Goal: Information Seeking & Learning: Learn about a topic

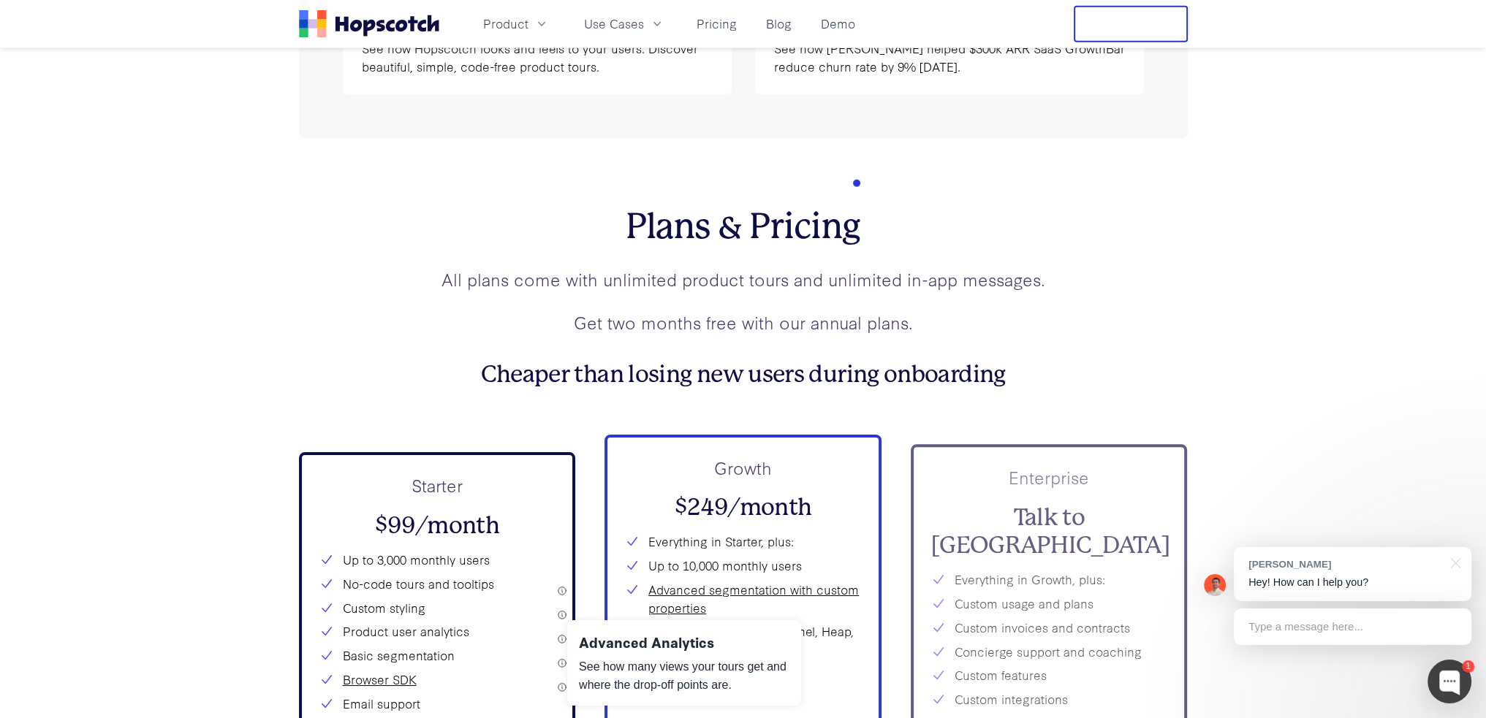
scroll to position [5481, 0]
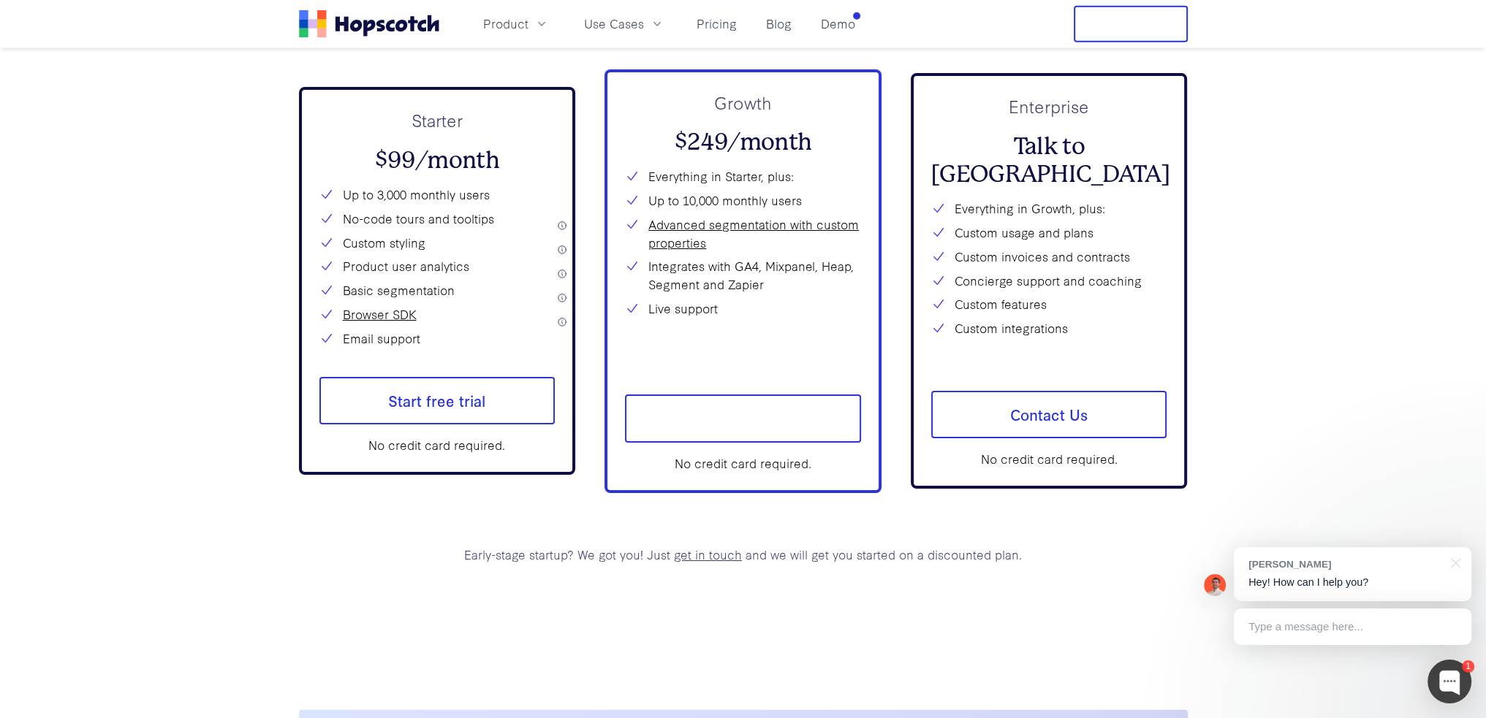
click at [384, 175] on h2 "$99/month" at bounding box center [437, 161] width 236 height 28
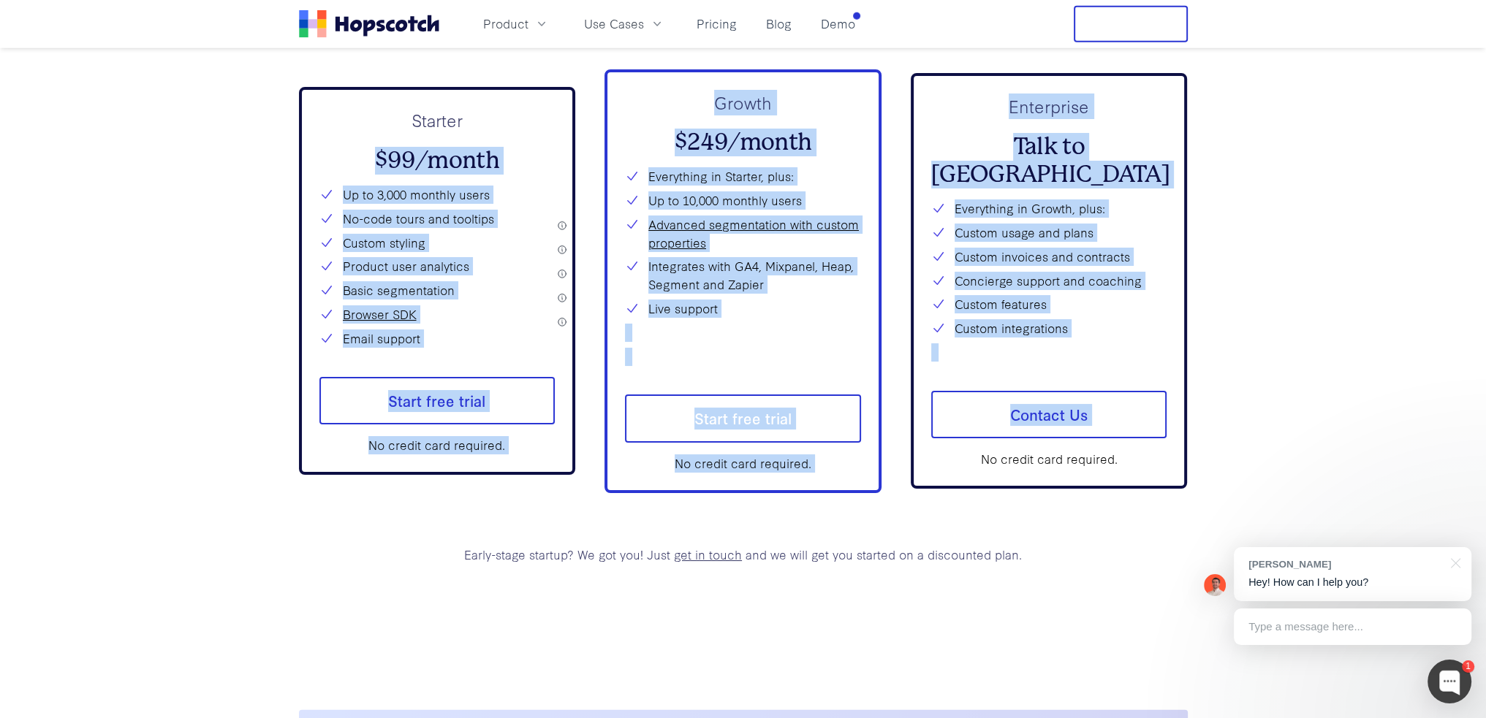
drag, startPoint x: 384, startPoint y: 186, endPoint x: 1215, endPoint y: 396, distance: 856.3
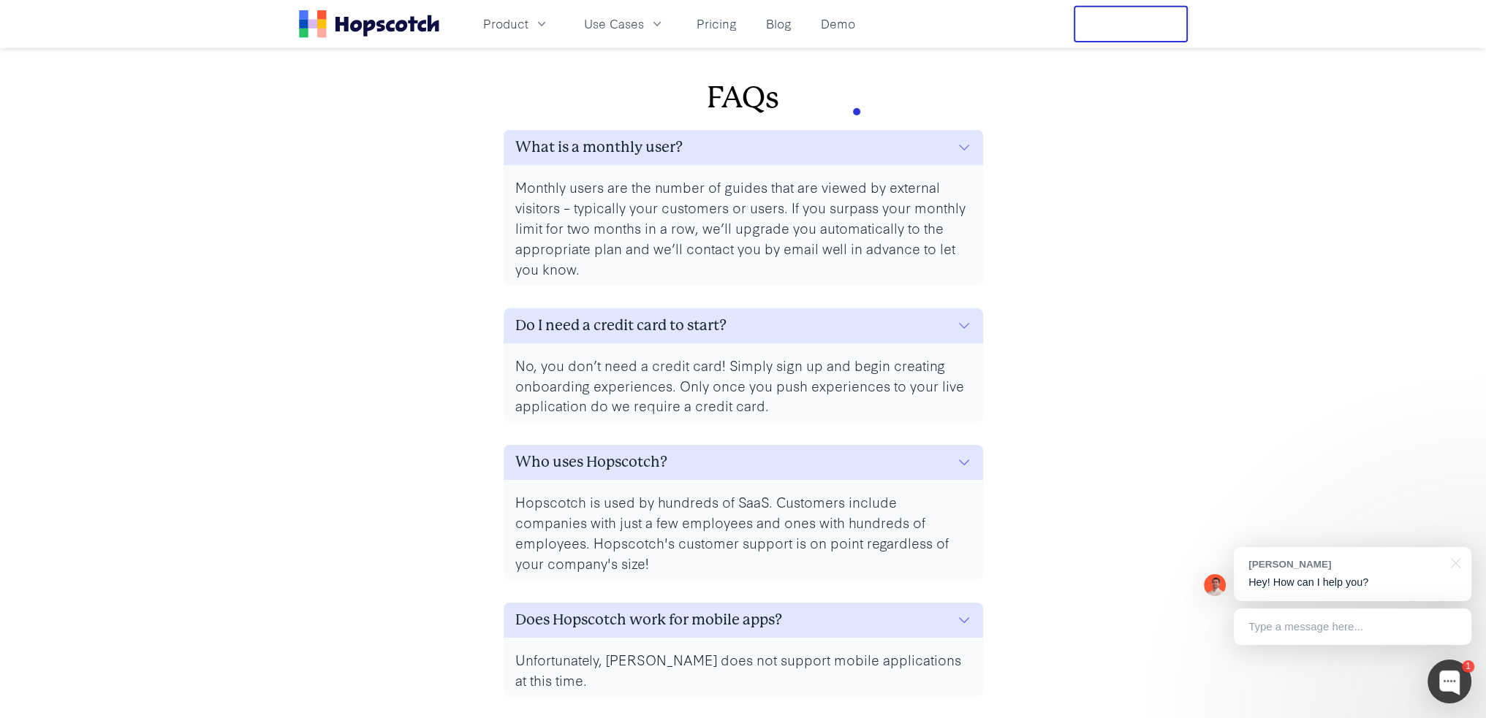
scroll to position [6578, 0]
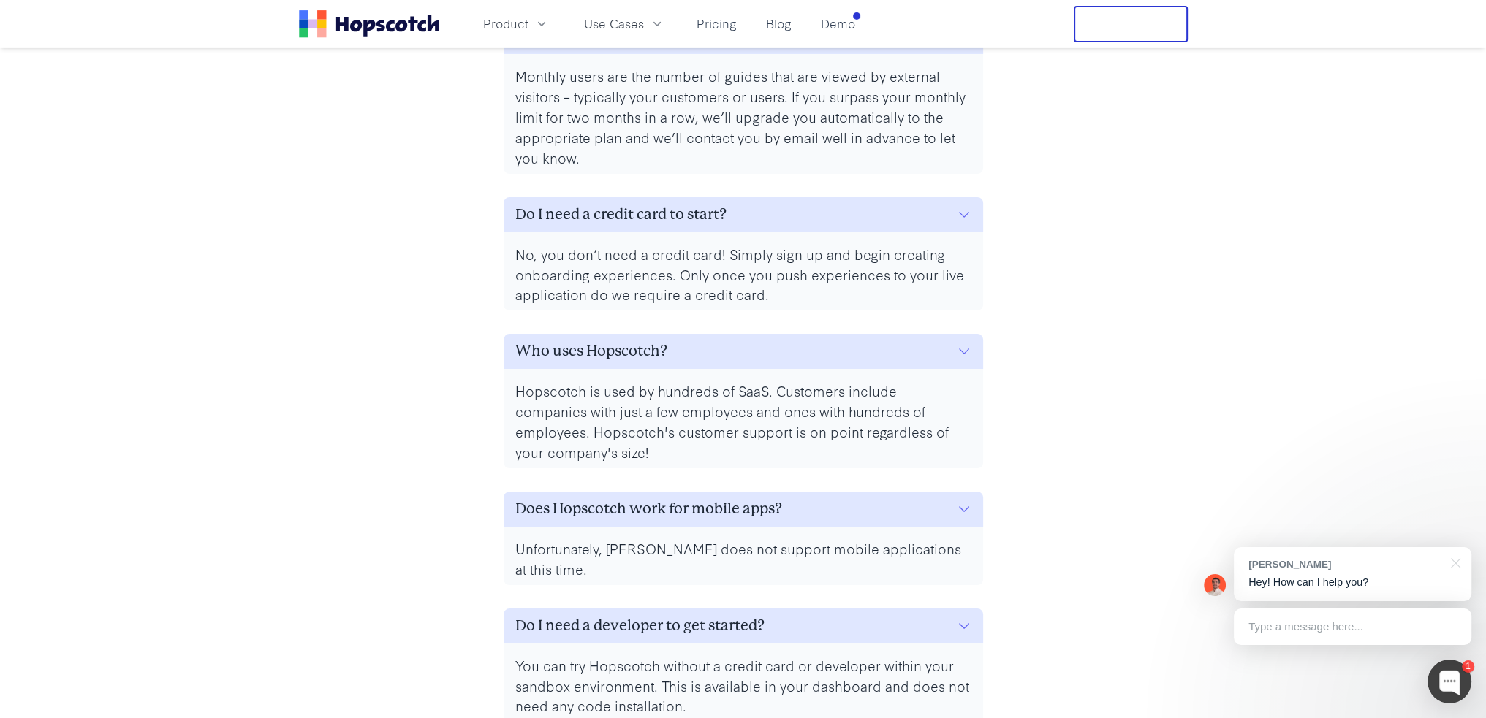
click at [634, 417] on p "Hopscotch is used by hundreds of SaaS. Customers include companies with just a …" at bounding box center [743, 422] width 456 height 82
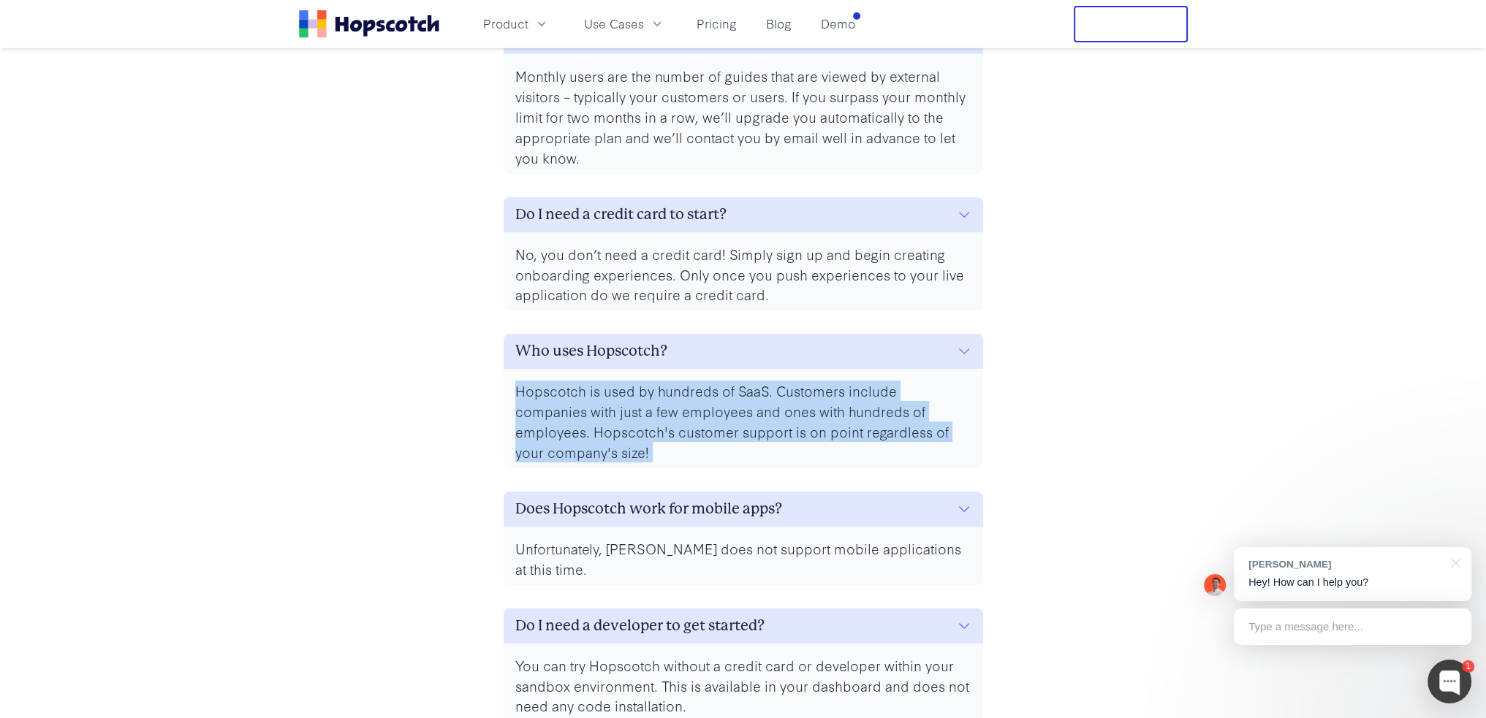
click at [634, 417] on p "Hopscotch is used by hundreds of SaaS. Customers include companies with just a …" at bounding box center [743, 422] width 456 height 82
drag, startPoint x: 634, startPoint y: 417, endPoint x: 638, endPoint y: 482, distance: 65.1
click at [638, 463] on p "Hopscotch is used by hundreds of SaaS. Customers include companies with just a …" at bounding box center [743, 422] width 456 height 82
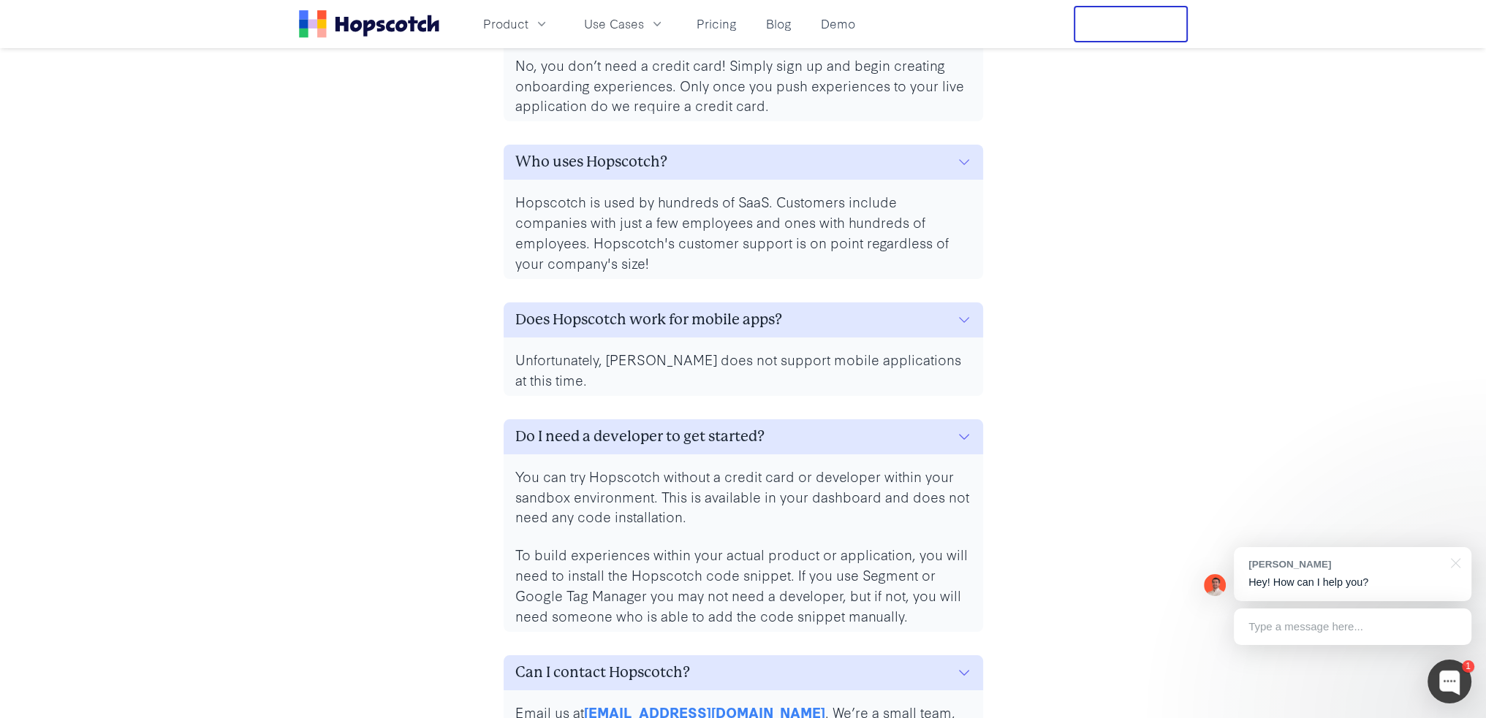
scroll to position [6943, 0]
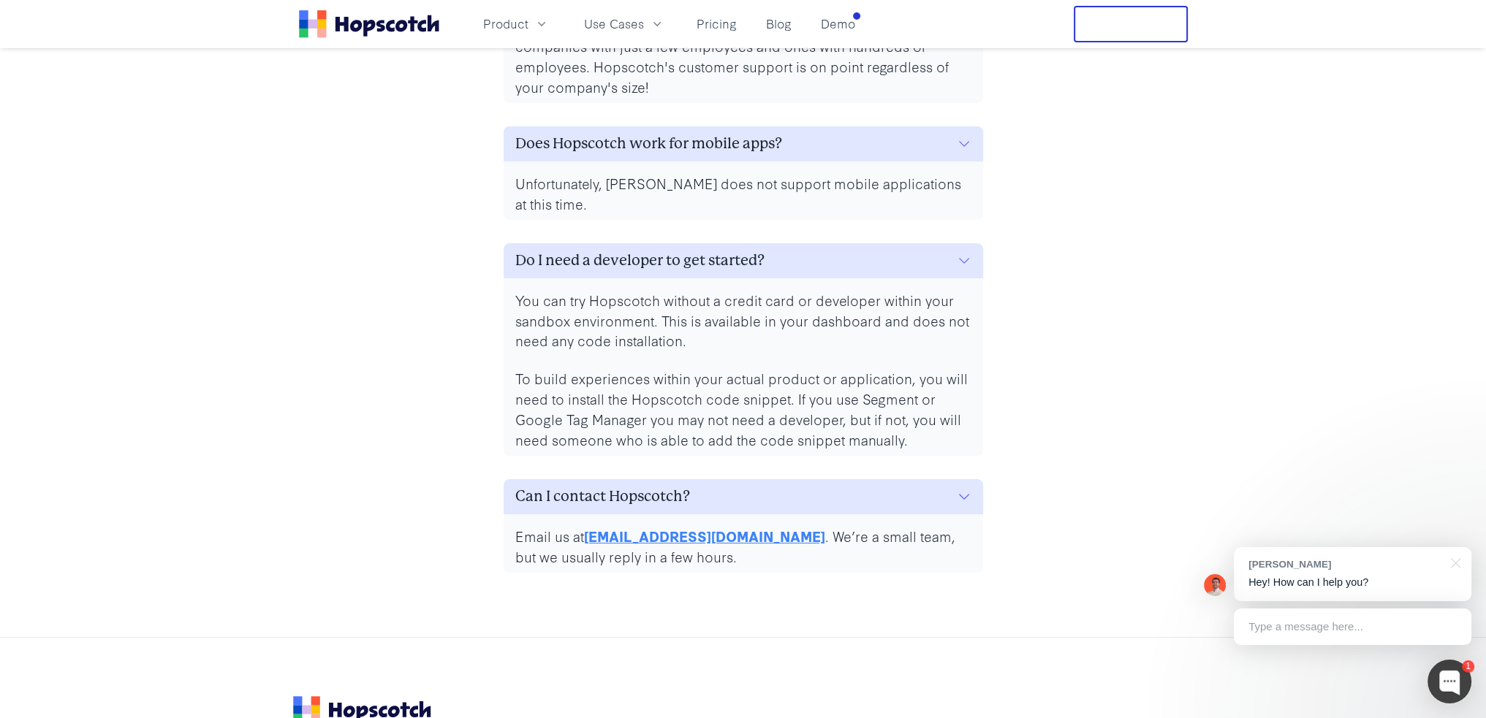
click at [647, 398] on p "To build experiences within your actual product or application, you will need t…" at bounding box center [743, 409] width 456 height 82
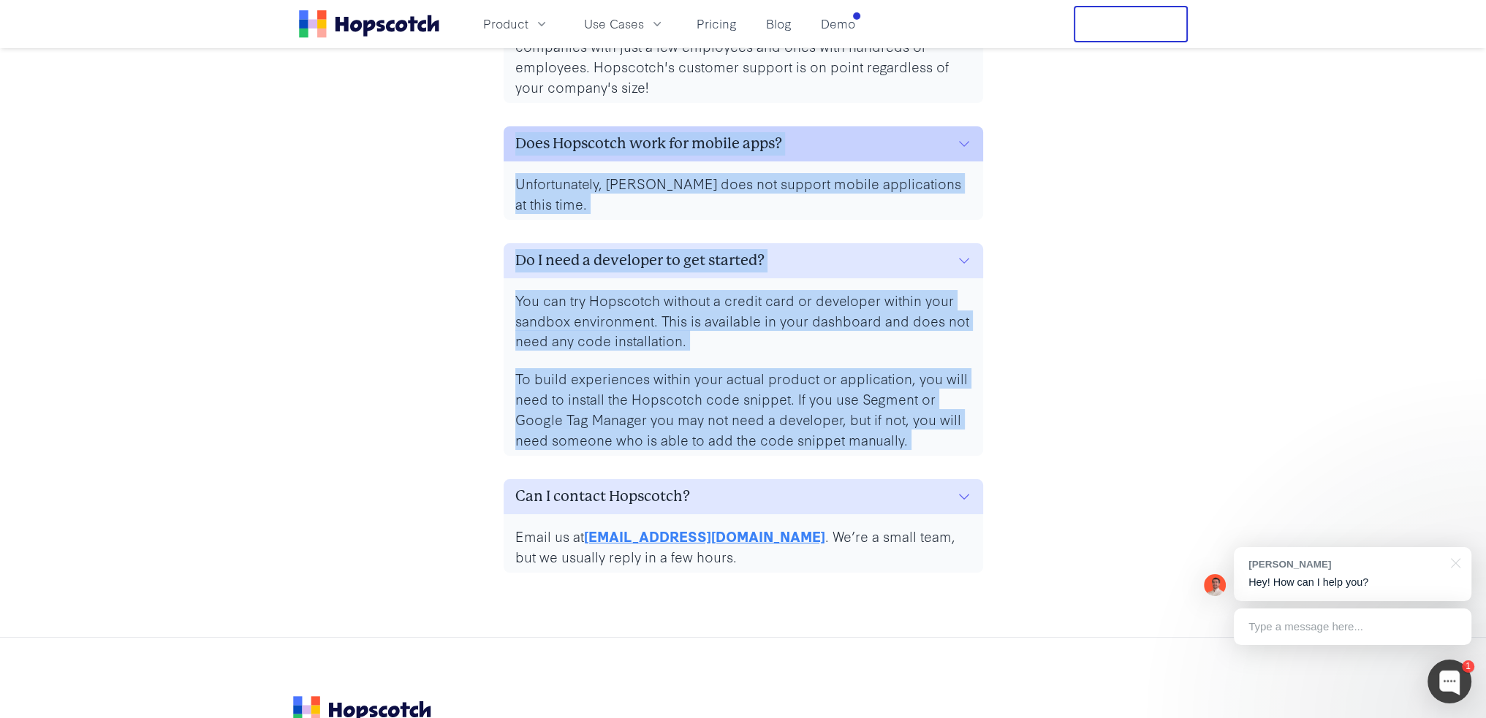
drag, startPoint x: 647, startPoint y: 398, endPoint x: 596, endPoint y: 168, distance: 235.8
click at [596, 168] on div "What is a monthly user? Monthly users are the number of guides that are viewed …" at bounding box center [743, 113] width 491 height 930
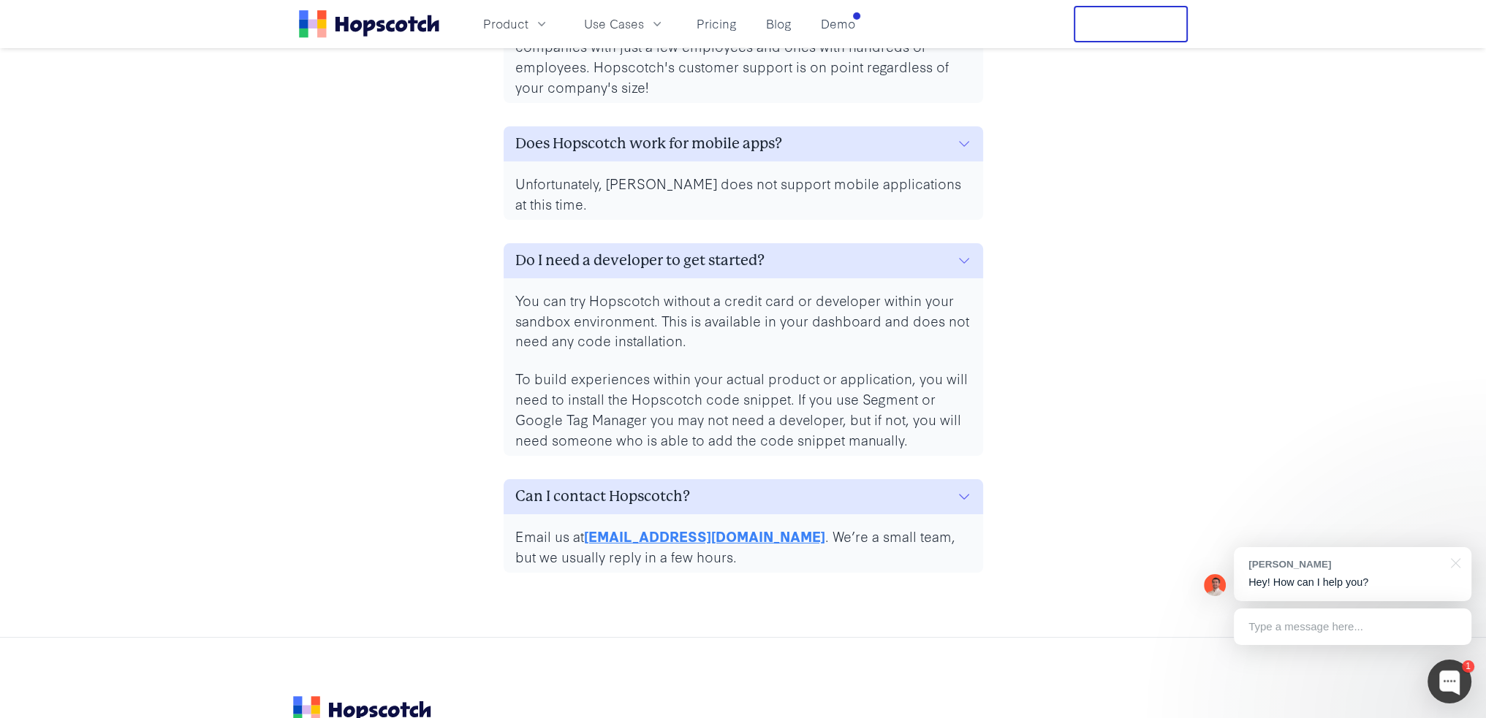
click at [534, 97] on p "Hopscotch is used by hundreds of SaaS. Customers include companies with just a …" at bounding box center [743, 56] width 456 height 82
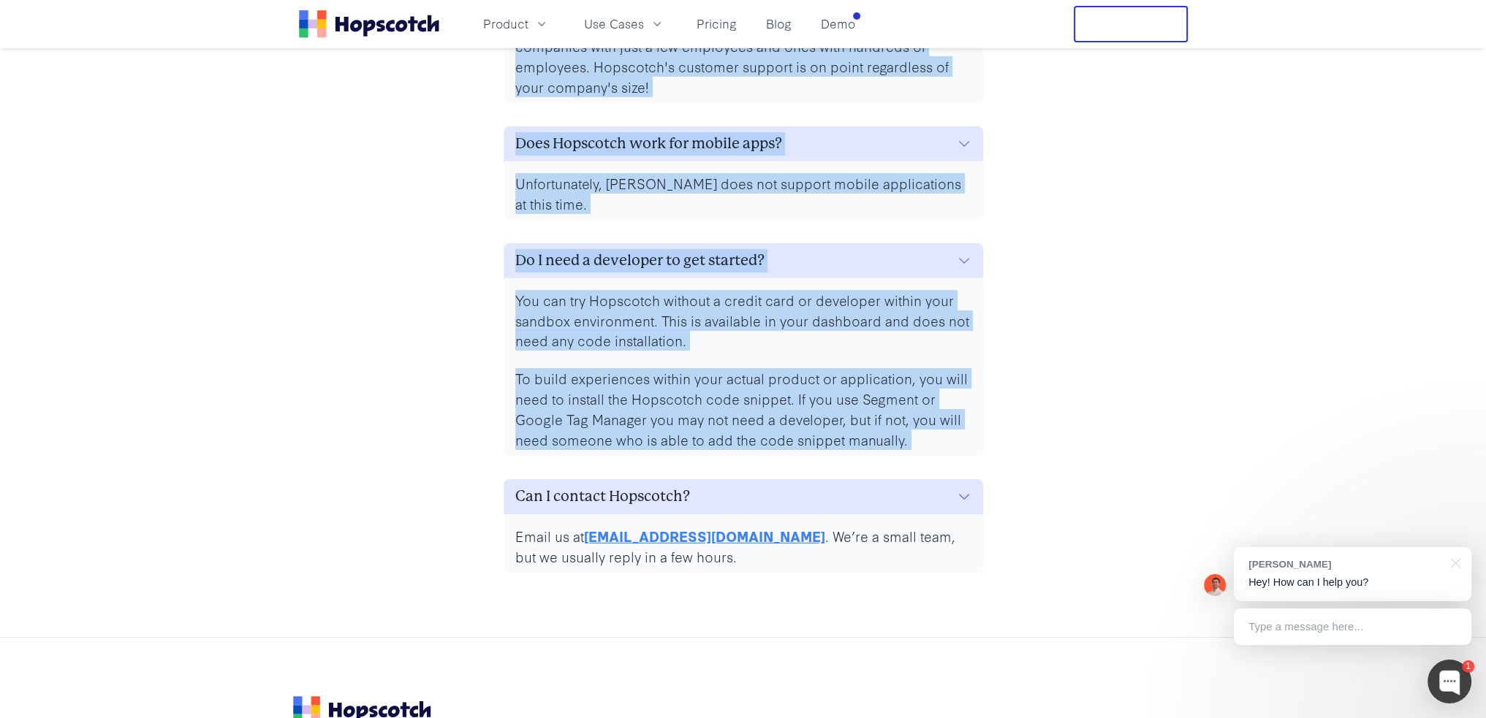
drag, startPoint x: 534, startPoint y: 113, endPoint x: 660, endPoint y: 478, distance: 386.4
click at [660, 478] on div "What is a monthly user? Monthly users are the number of guides that are viewed …" at bounding box center [743, 113] width 491 height 930
click at [660, 450] on p "To build experiences within your actual product or application, you will need t…" at bounding box center [743, 409] width 456 height 82
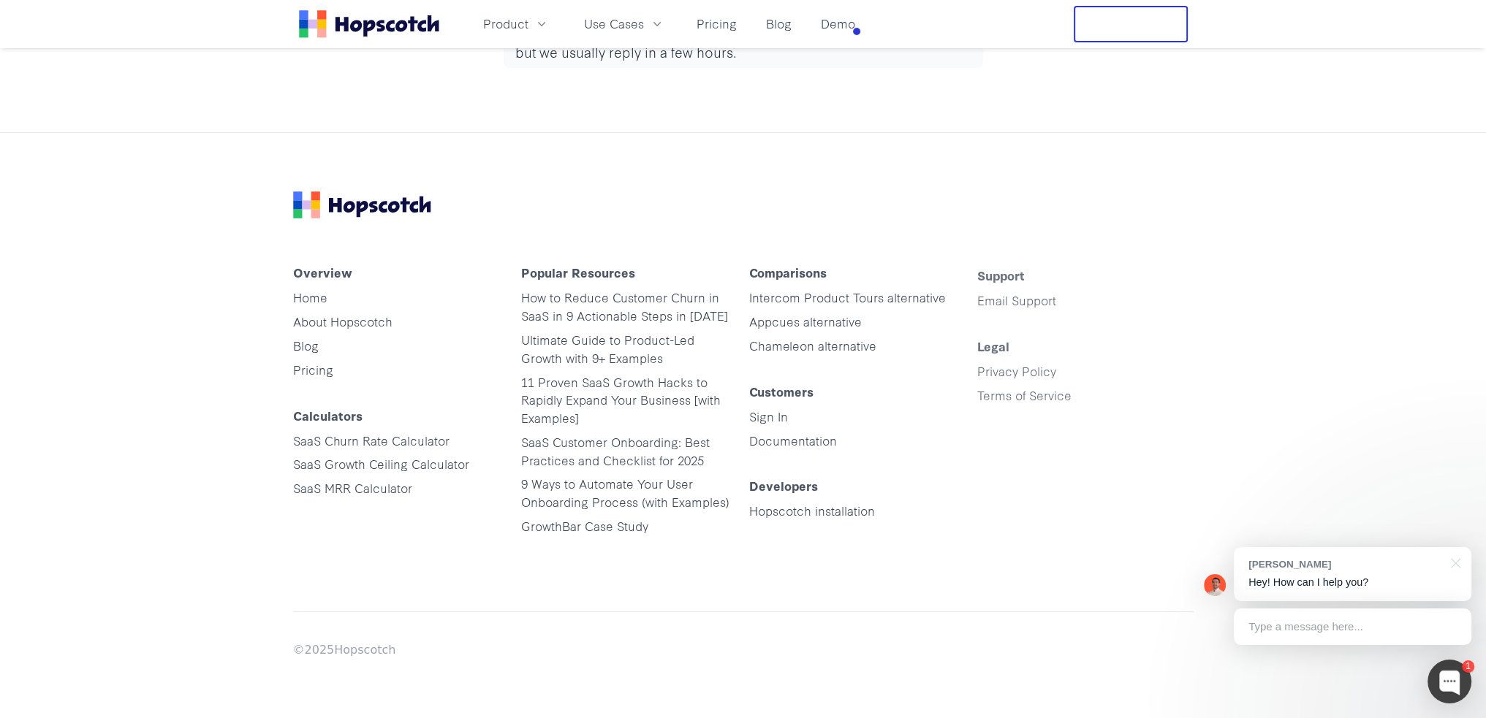
scroll to position [7478, 0]
